Goal: Task Accomplishment & Management: Complete application form

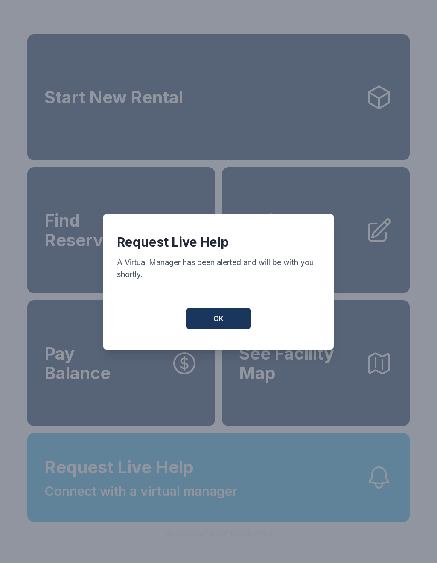
click at [234, 327] on button "OK" at bounding box center [219, 318] width 64 height 21
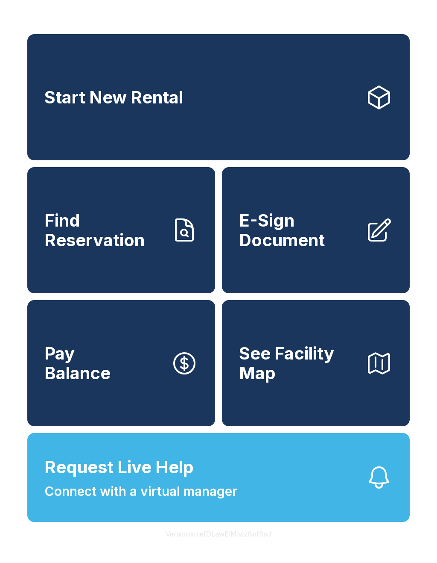
click at [163, 501] on span "Connect with a virtual manager" at bounding box center [140, 490] width 193 height 19
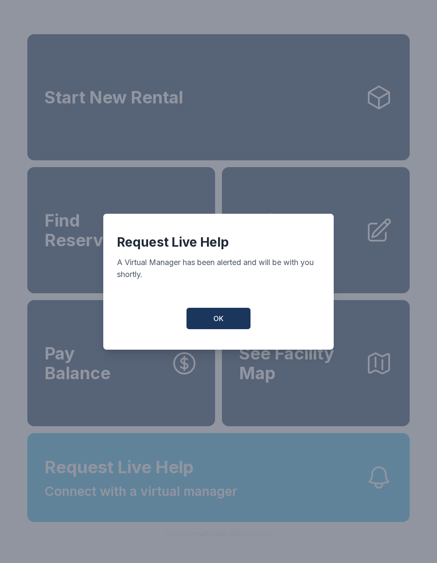
click at [243, 320] on button "OK" at bounding box center [219, 318] width 64 height 21
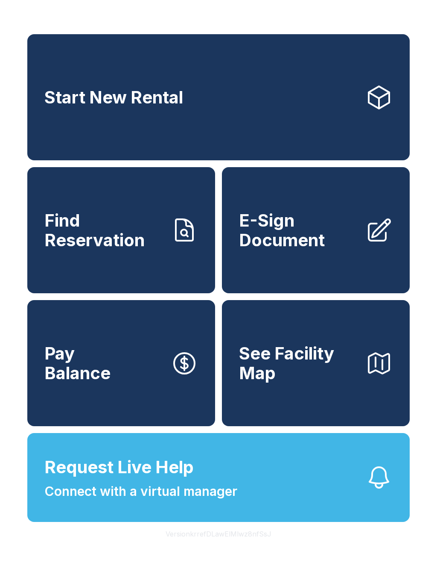
click at [170, 546] on button "Version krrefDLawElMlwz8nfSsJ" at bounding box center [219, 534] width 120 height 24
click at [312, 249] on span "E-Sign Document" at bounding box center [299, 230] width 120 height 39
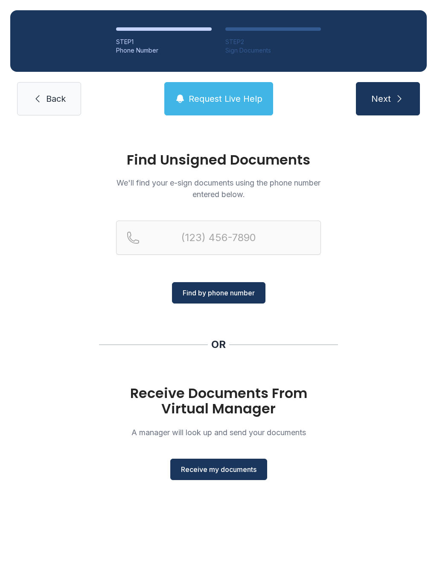
click at [232, 470] on span "Receive my documents" at bounding box center [219, 469] width 76 height 10
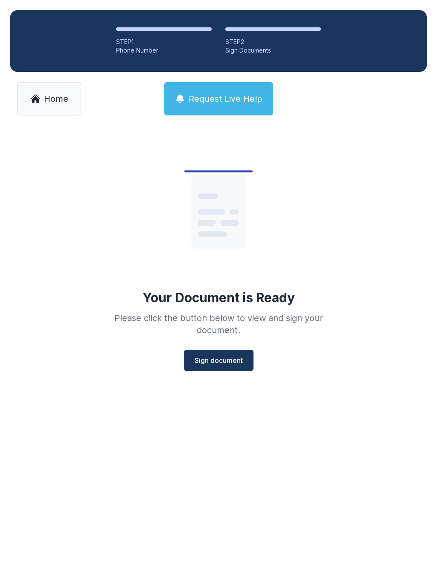
click at [236, 359] on span "Sign document" at bounding box center [219, 360] width 48 height 10
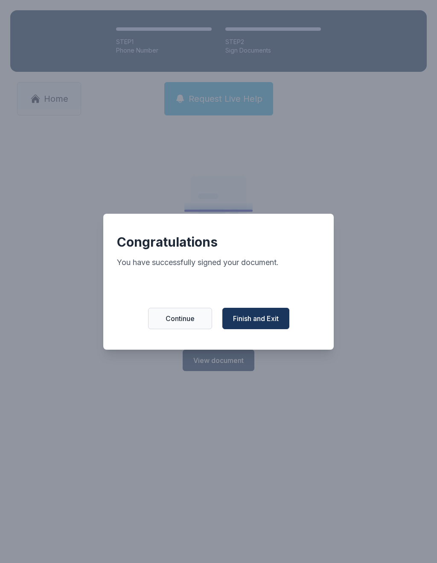
click at [274, 321] on span "Finish and Exit" at bounding box center [256, 318] width 46 height 10
